Goal: Task Accomplishment & Management: Manage account settings

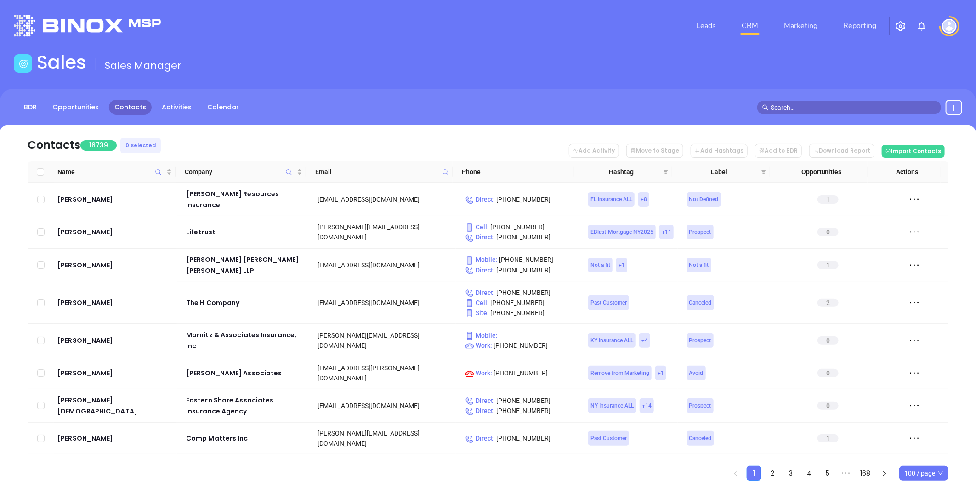
click at [444, 172] on icon at bounding box center [445, 172] width 7 height 7
click at [436, 190] on input "text" at bounding box center [400, 191] width 93 height 15
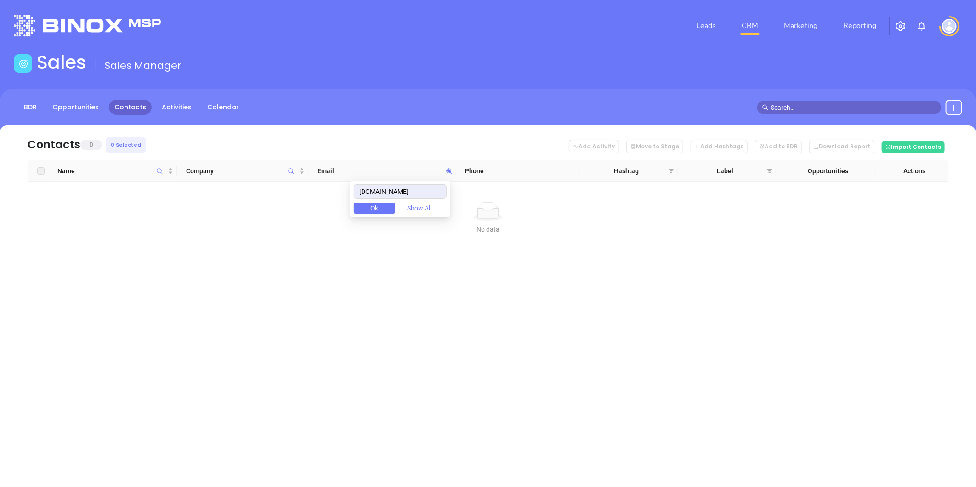
click at [308, 217] on body "Leads CRM Marketing Reporting Financial Leads Leads Sales Sales Manager BDR Opp…" at bounding box center [488, 243] width 976 height 487
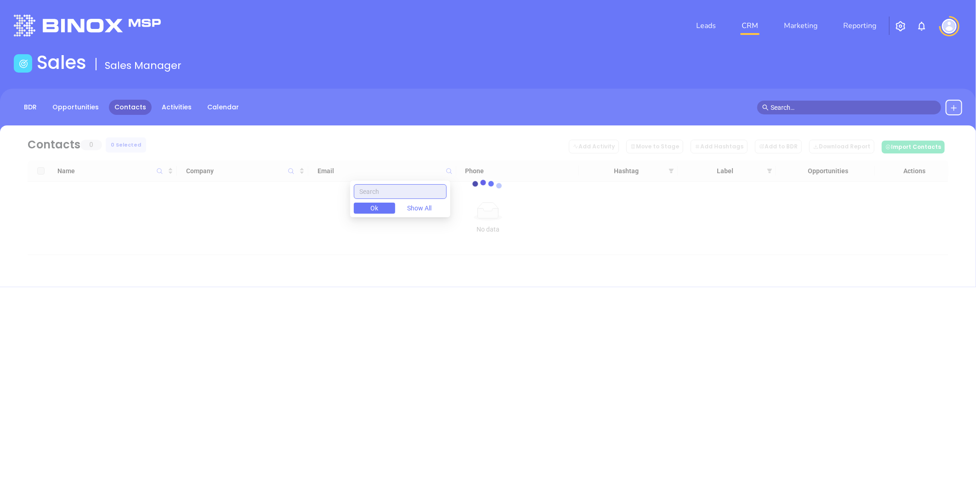
click at [387, 189] on input "text" at bounding box center [400, 191] width 93 height 15
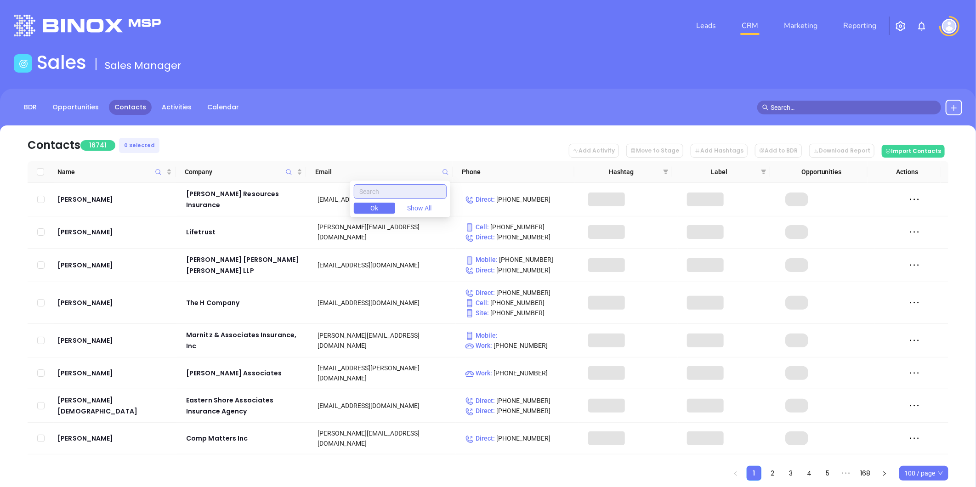
click at [379, 190] on input "text" at bounding box center [400, 191] width 93 height 15
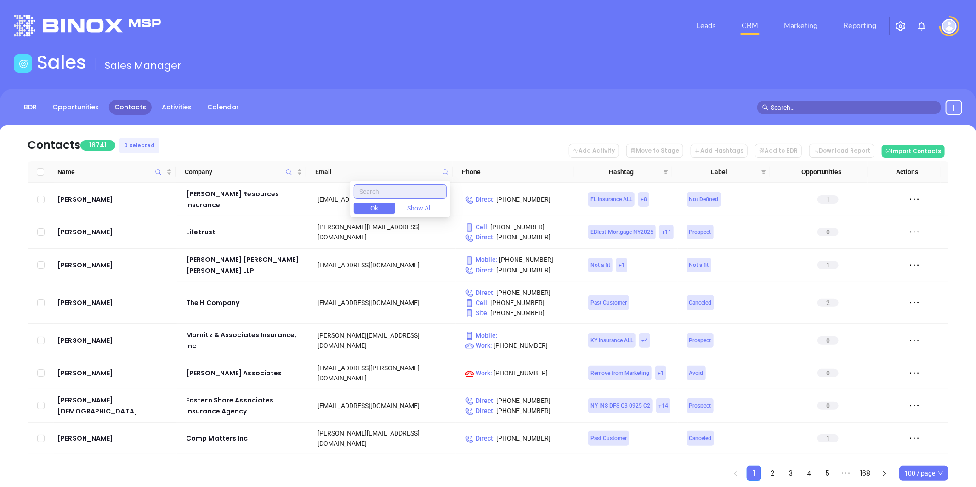
click at [379, 190] on input "text" at bounding box center [400, 191] width 93 height 15
paste input "ewoodcome@woodcome.com"
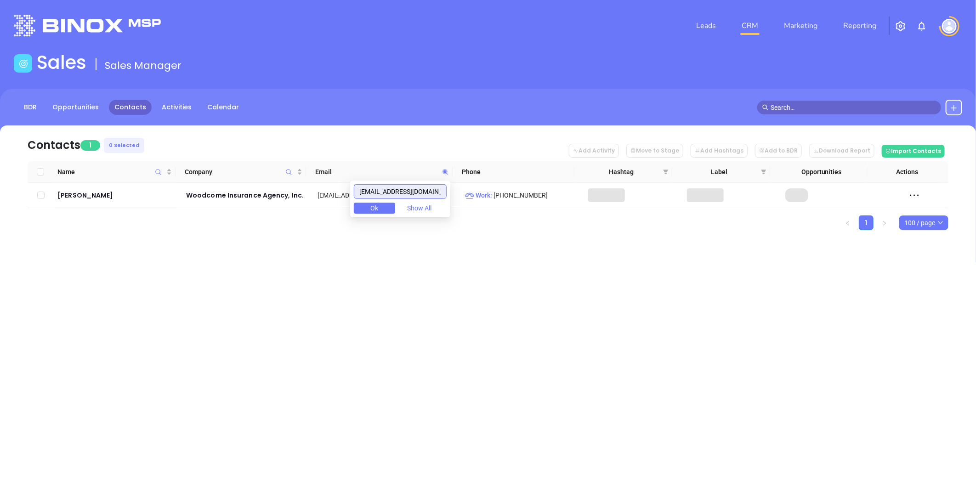
drag, startPoint x: 390, startPoint y: 191, endPoint x: 183, endPoint y: 226, distance: 209.6
click at [184, 225] on body "Leads CRM Marketing Reporting Financial Leads Leads Sales Sales Manager BDR Opp…" at bounding box center [488, 243] width 976 height 487
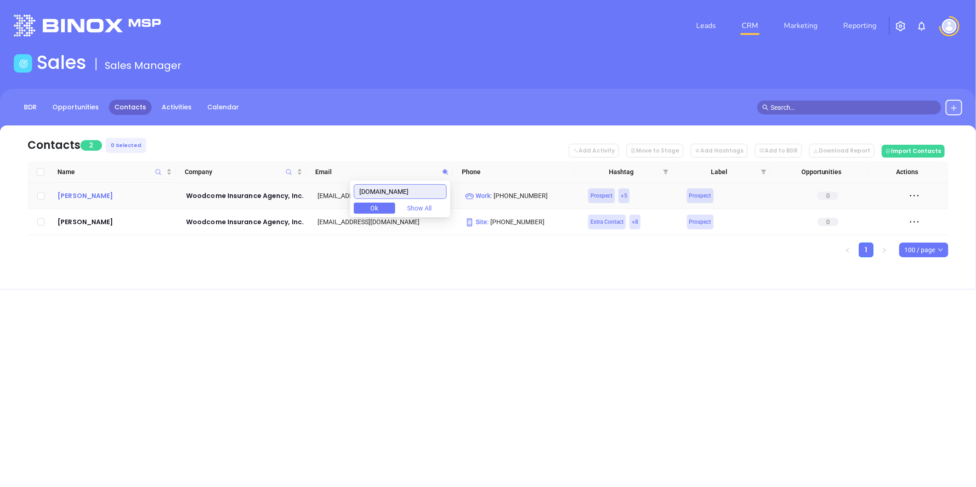
type input "woodcome.com"
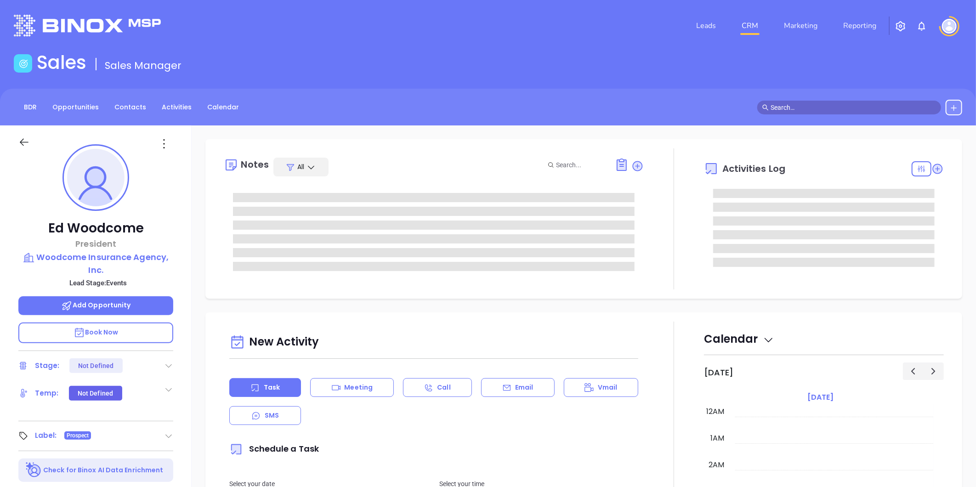
type input "10/02/2025"
type input "Liz Cruz"
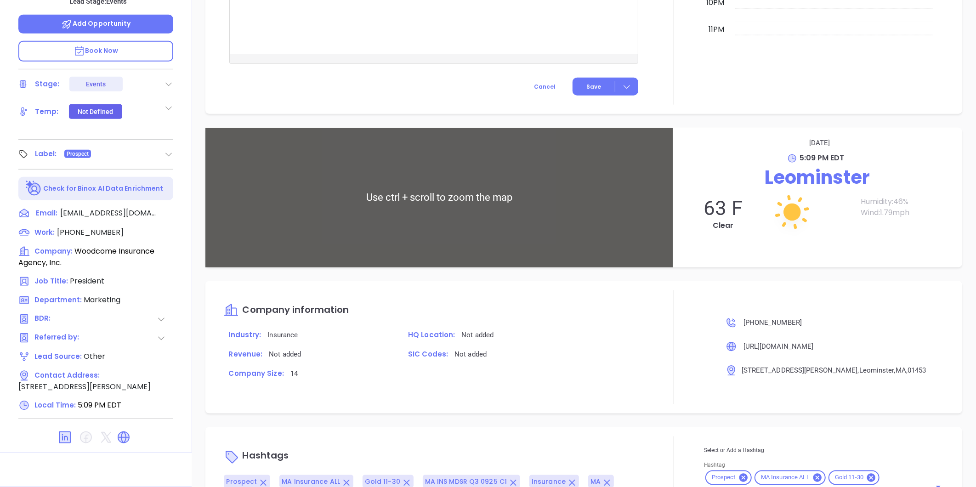
scroll to position [571, 0]
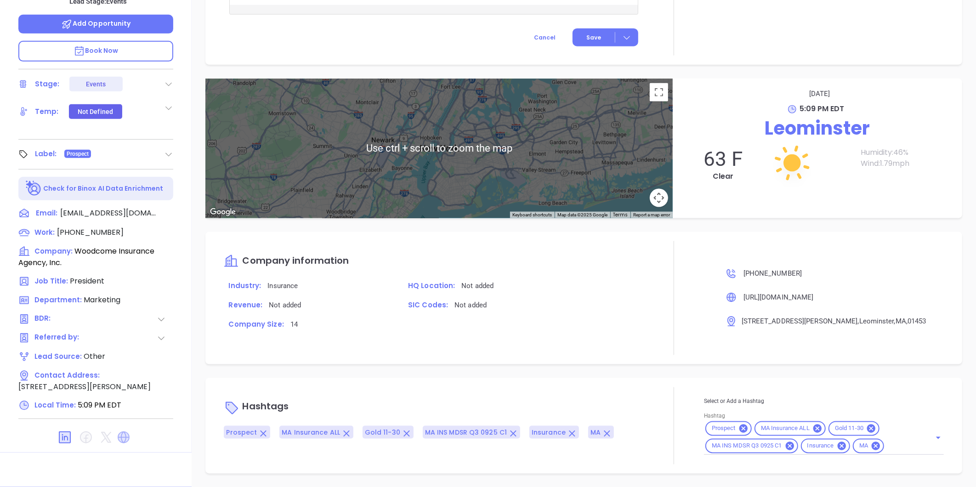
click at [121, 436] on icon at bounding box center [124, 437] width 12 height 12
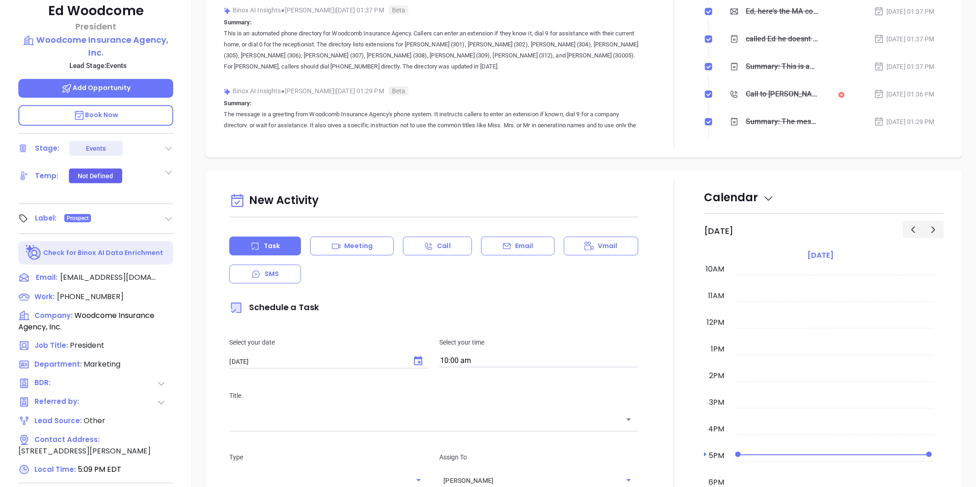
scroll to position [282, 0]
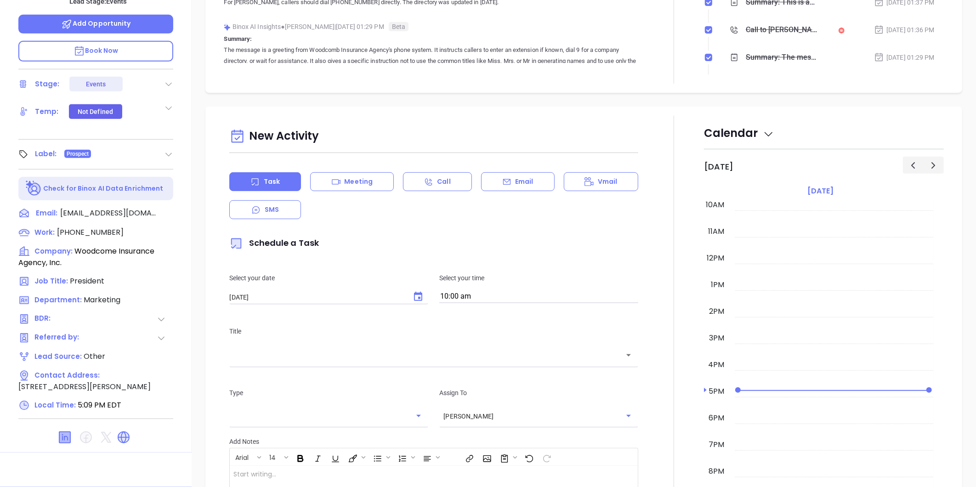
click at [67, 433] on icon at bounding box center [64, 437] width 11 height 11
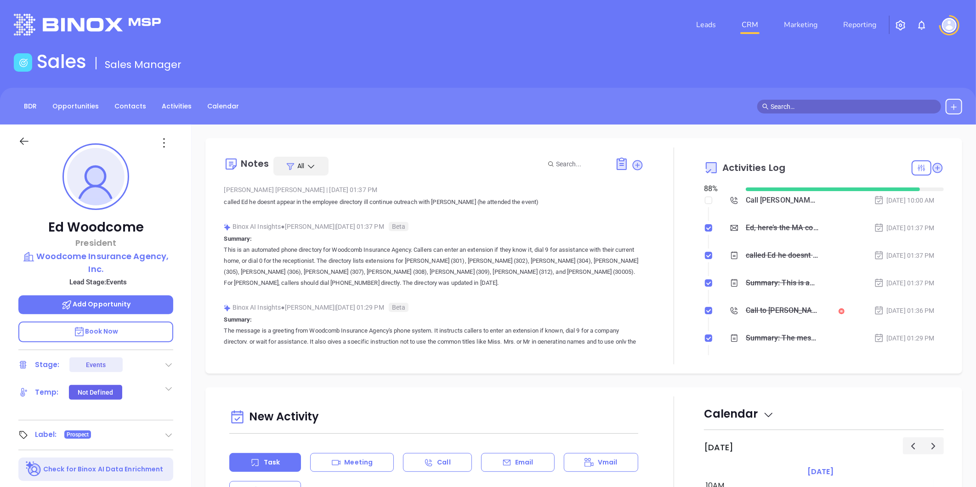
scroll to position [0, 0]
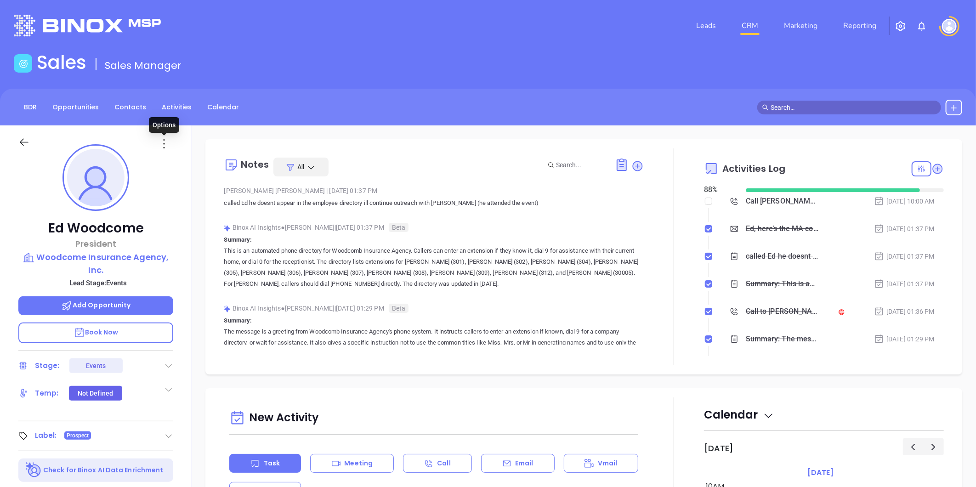
drag, startPoint x: 163, startPoint y: 146, endPoint x: 167, endPoint y: 172, distance: 26.6
click at [163, 146] on icon at bounding box center [164, 143] width 15 height 15
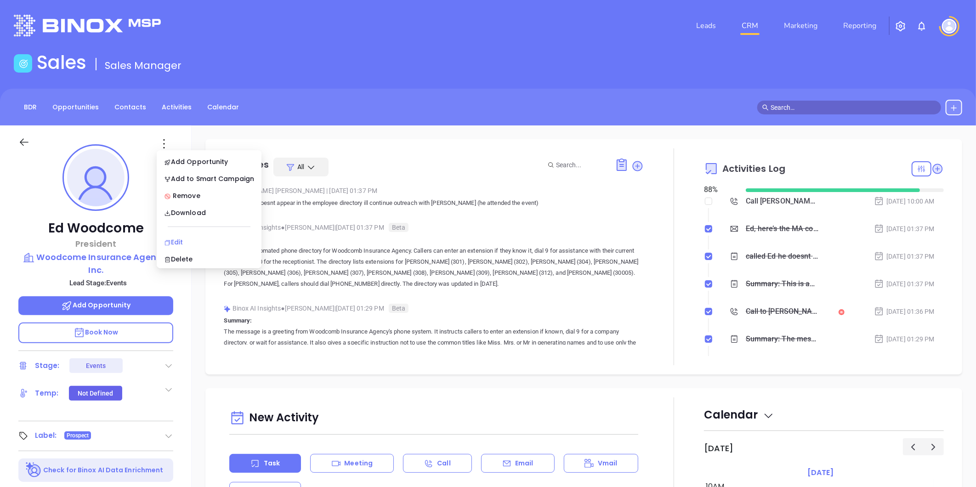
click at [176, 240] on div "Edit" at bounding box center [209, 242] width 90 height 10
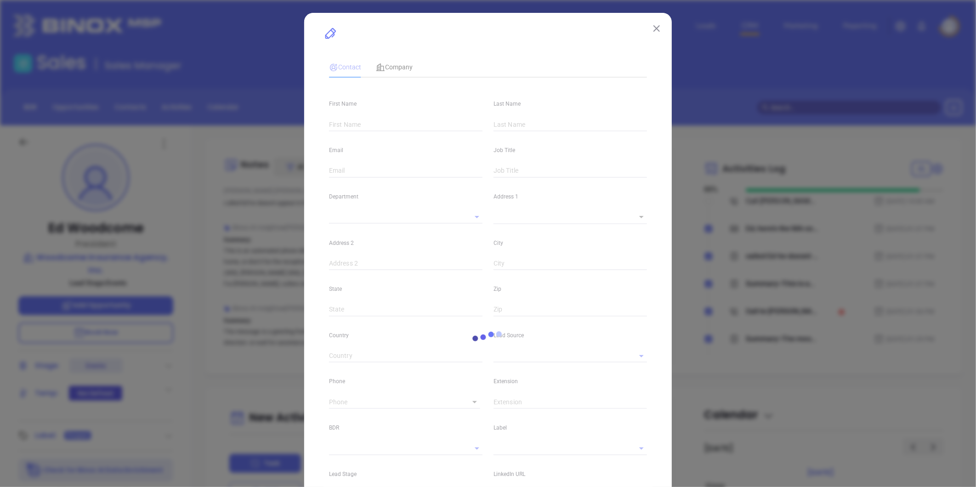
type input "Ed"
type input "Woodcome"
type input "ewoodcome@woodcome.com"
type input "President"
type input "1"
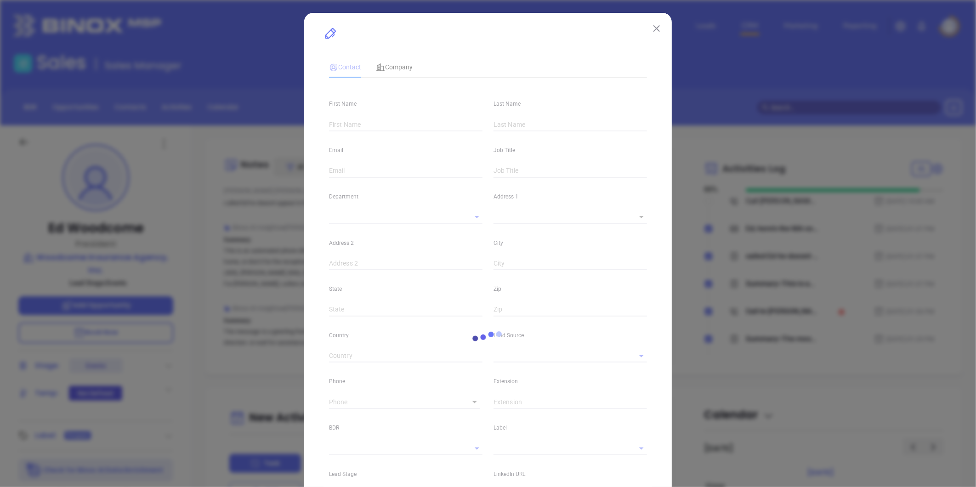
type input "www.linkedin.com/in/ed-woodcome-95a33714"
type input "Marketing"
type input "Other"
type input "undefined undefined"
type input "Events"
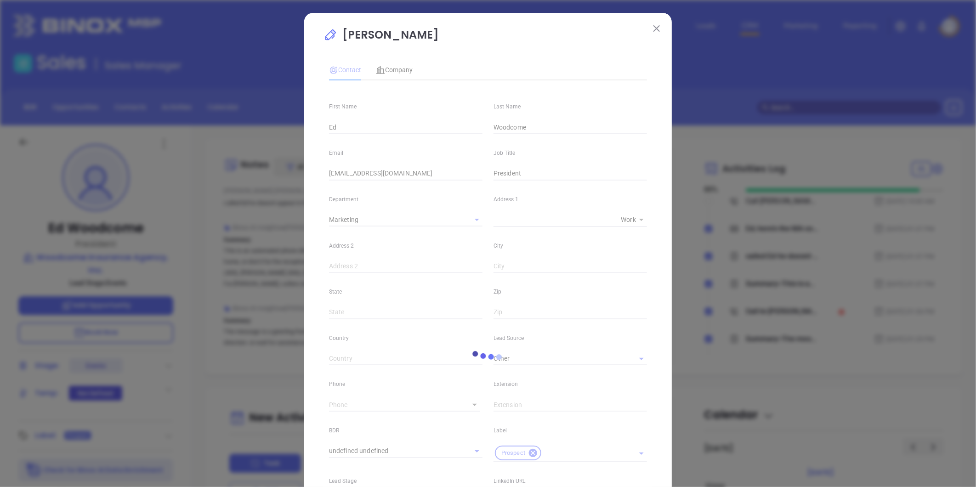
type input "(978) 840-8700"
type input "1"
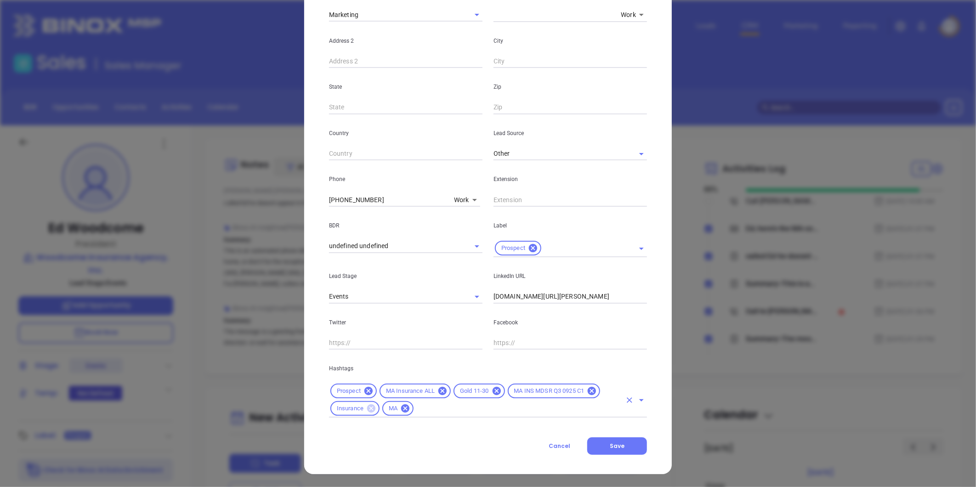
click at [370, 411] on icon at bounding box center [371, 408] width 8 height 8
click at [366, 386] on icon at bounding box center [368, 391] width 10 height 10
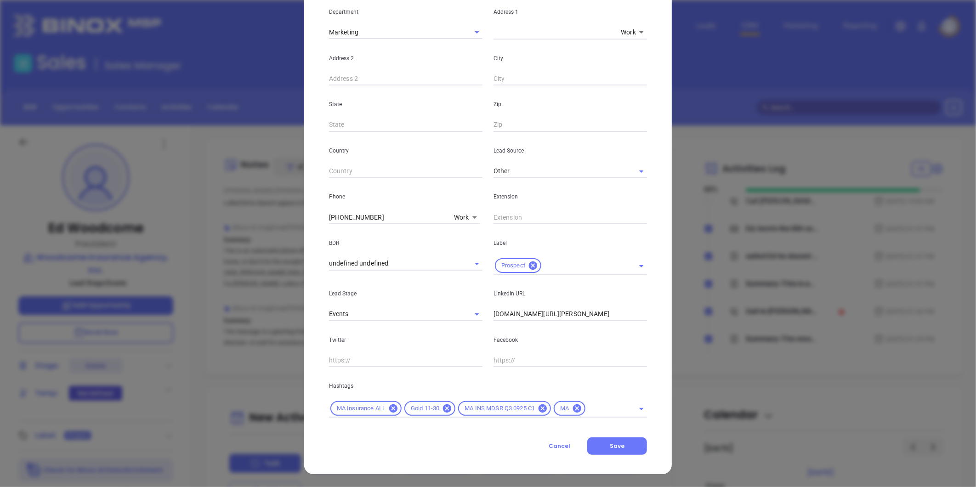
scroll to position [187, 0]
click at [394, 405] on icon at bounding box center [393, 408] width 10 height 10
click at [369, 407] on icon at bounding box center [373, 408] width 8 height 8
click at [417, 405] on icon at bounding box center [415, 408] width 10 height 10
click at [351, 409] on icon at bounding box center [353, 408] width 8 height 8
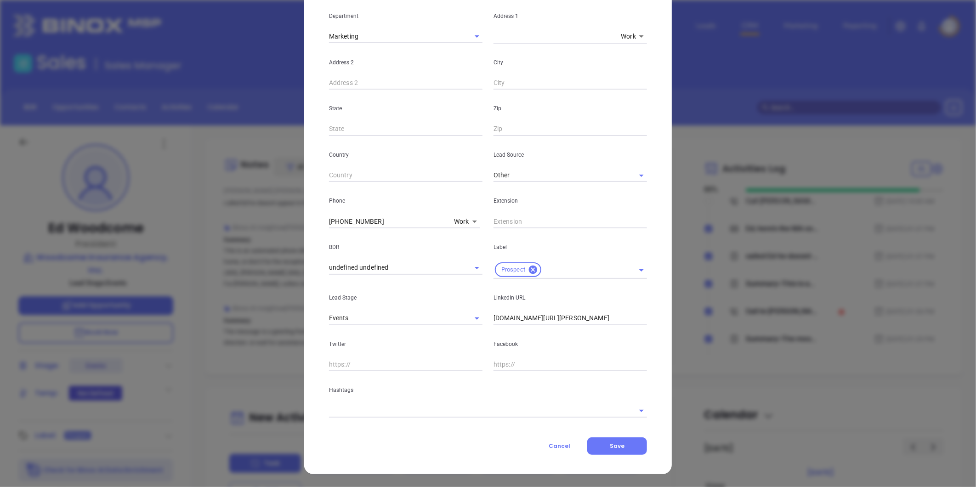
scroll to position [183, 0]
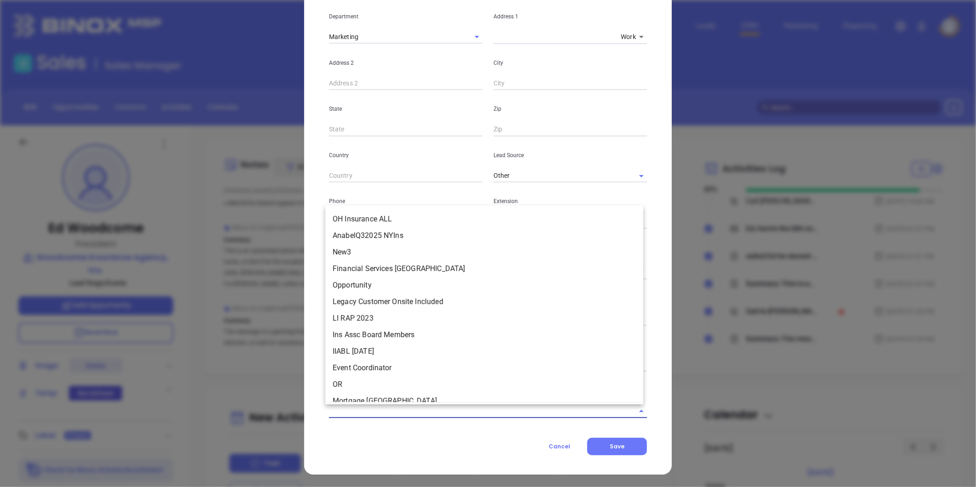
click at [357, 405] on input "text" at bounding box center [475, 410] width 292 height 13
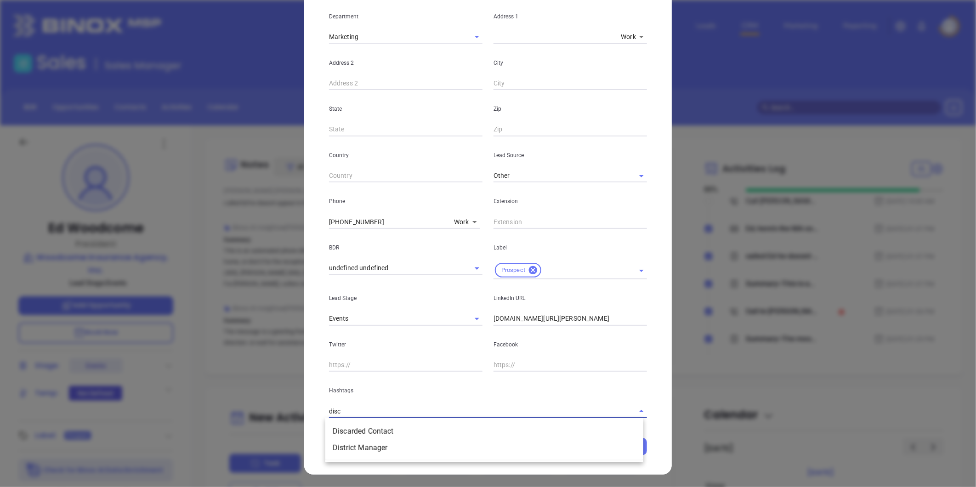
type input "disca"
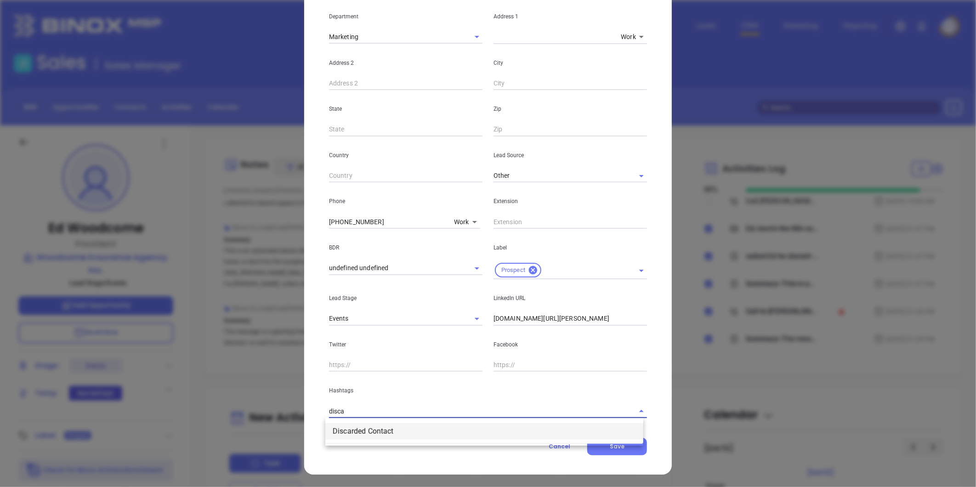
click at [358, 429] on li "Discarded Contact" at bounding box center [484, 431] width 318 height 17
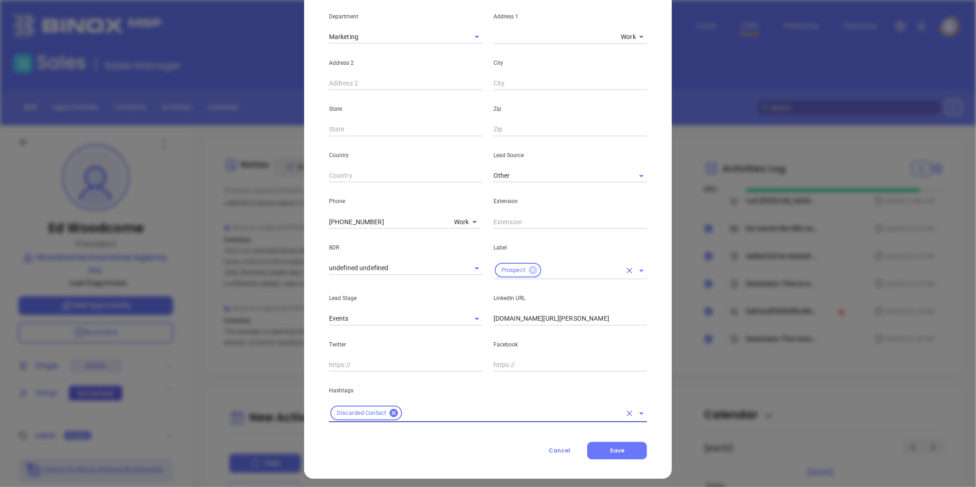
click at [529, 269] on icon at bounding box center [533, 270] width 8 height 8
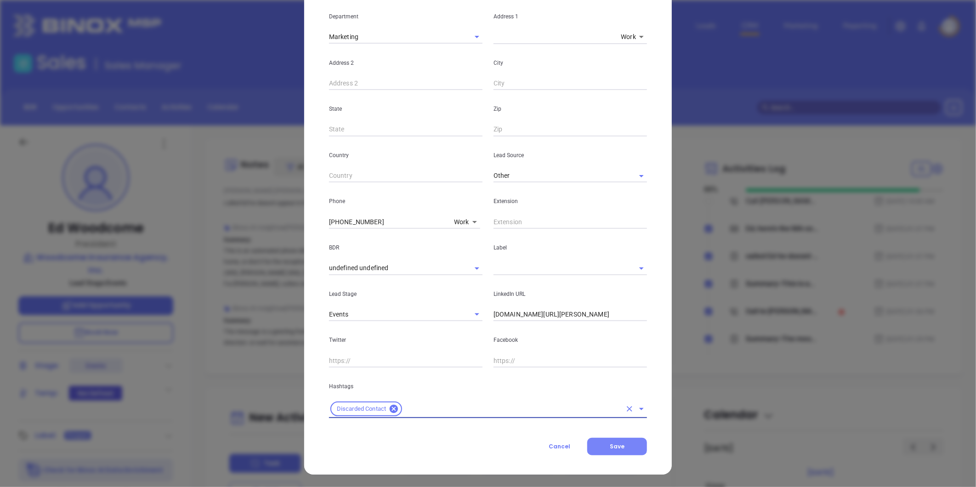
click at [610, 443] on span "Save" at bounding box center [617, 446] width 15 height 8
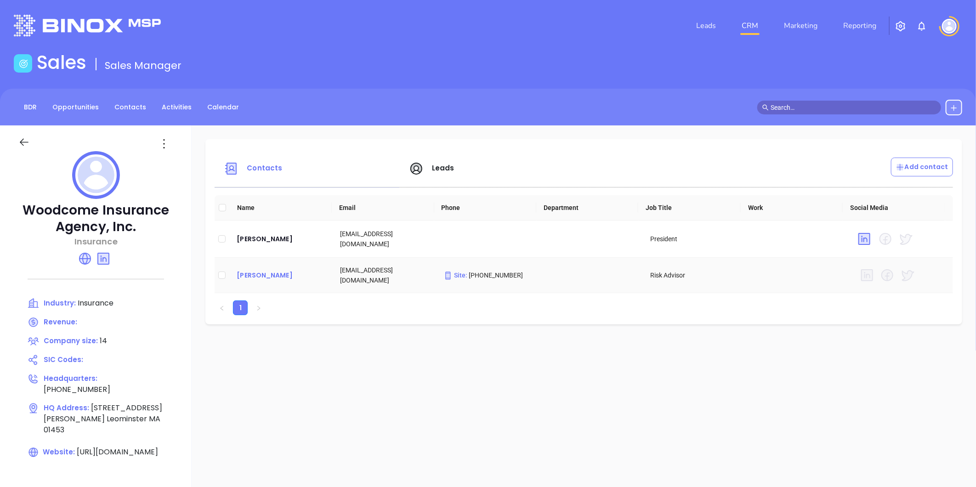
click at [267, 272] on div "[PERSON_NAME]" at bounding box center [281, 275] width 89 height 11
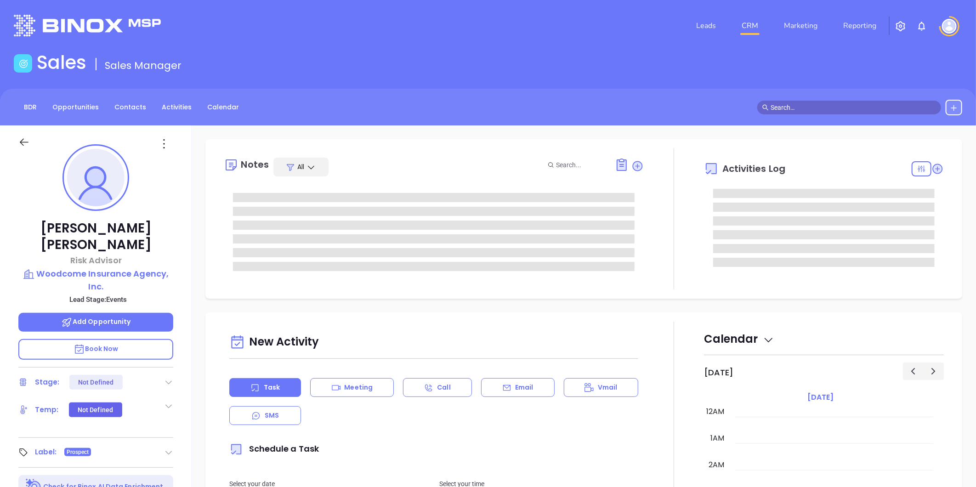
type input "[DATE]"
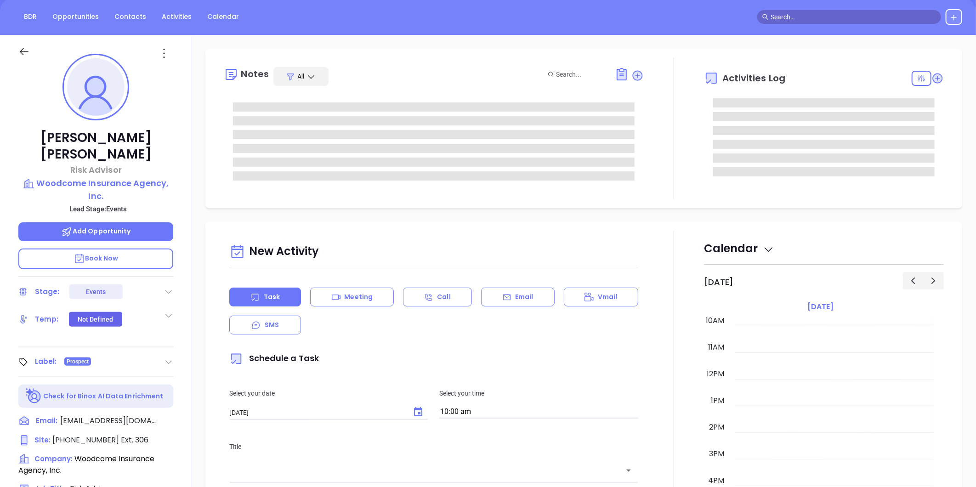
type input "[PERSON_NAME]"
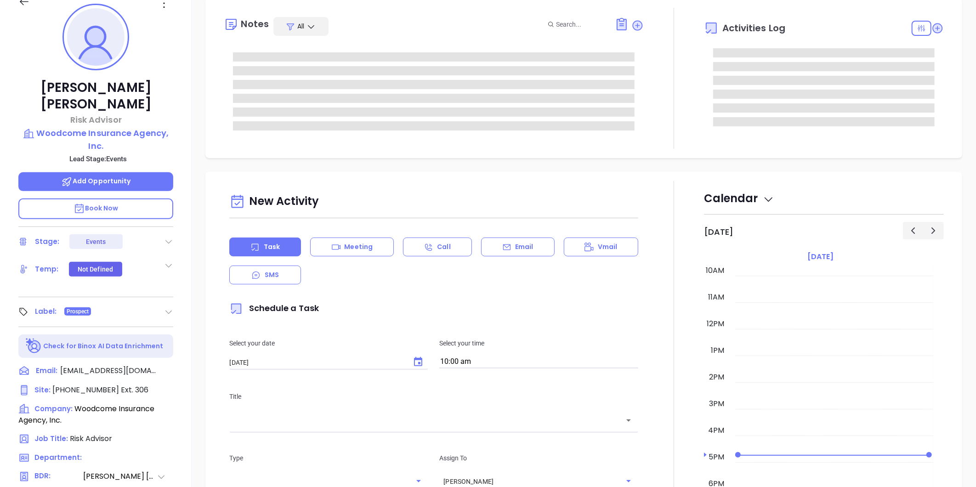
scroll to position [0, 0]
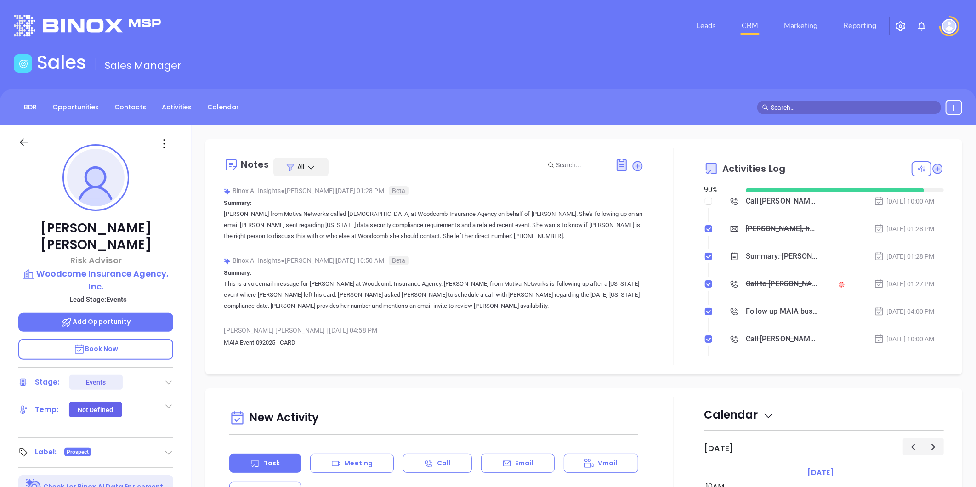
drag, startPoint x: 246, startPoint y: 0, endPoint x: -189, endPoint y: 69, distance: 440.6
click at [0, 69] on html "Leads CRM Marketing Reporting Financial Leads Leads Sales Sales Manager BDR Opp…" at bounding box center [488, 243] width 976 height 487
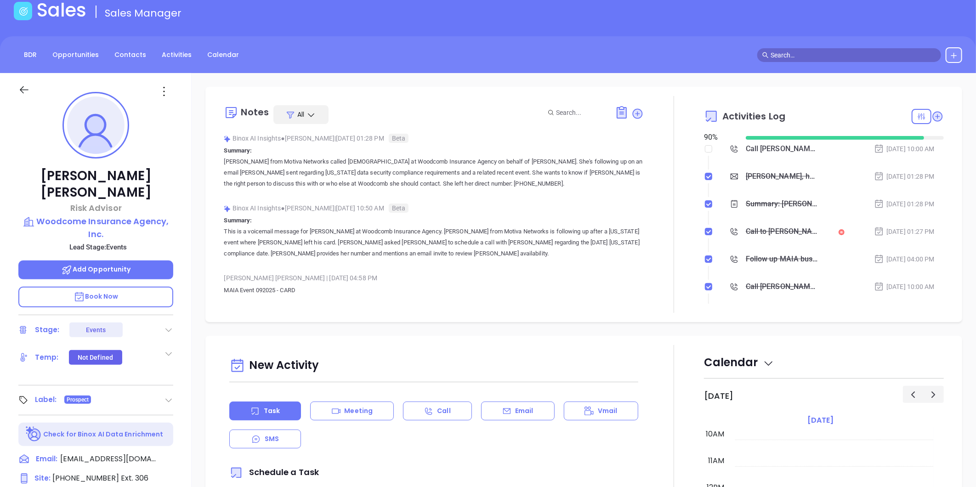
scroll to position [102, 0]
